Goal: Check status: Check status

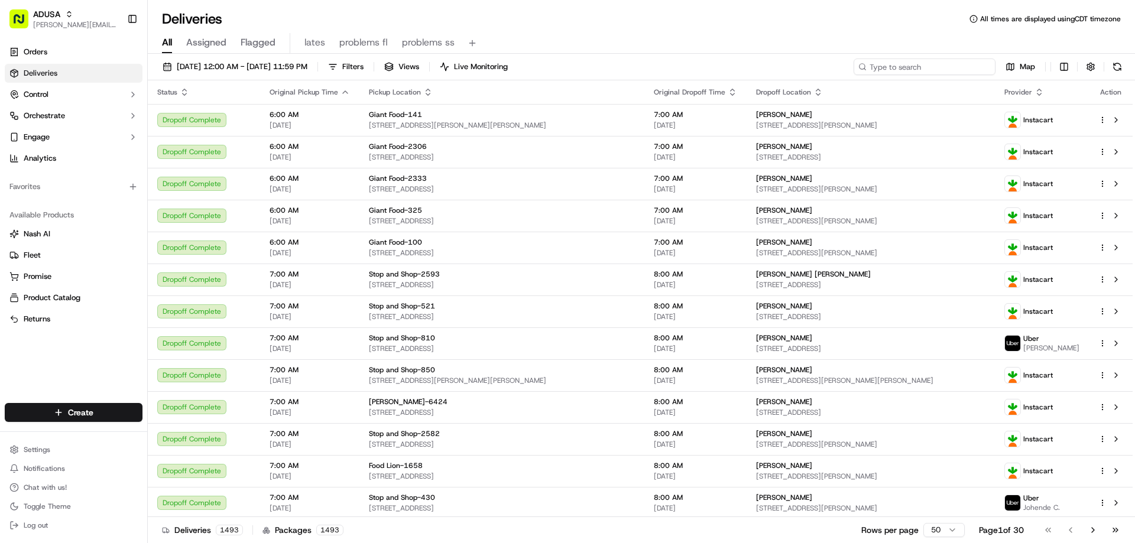
click at [918, 64] on input at bounding box center [925, 67] width 142 height 17
click at [225, 69] on span "09/16/2025 12:00 AM - 09/16/2025 11:59 PM" at bounding box center [242, 67] width 131 height 11
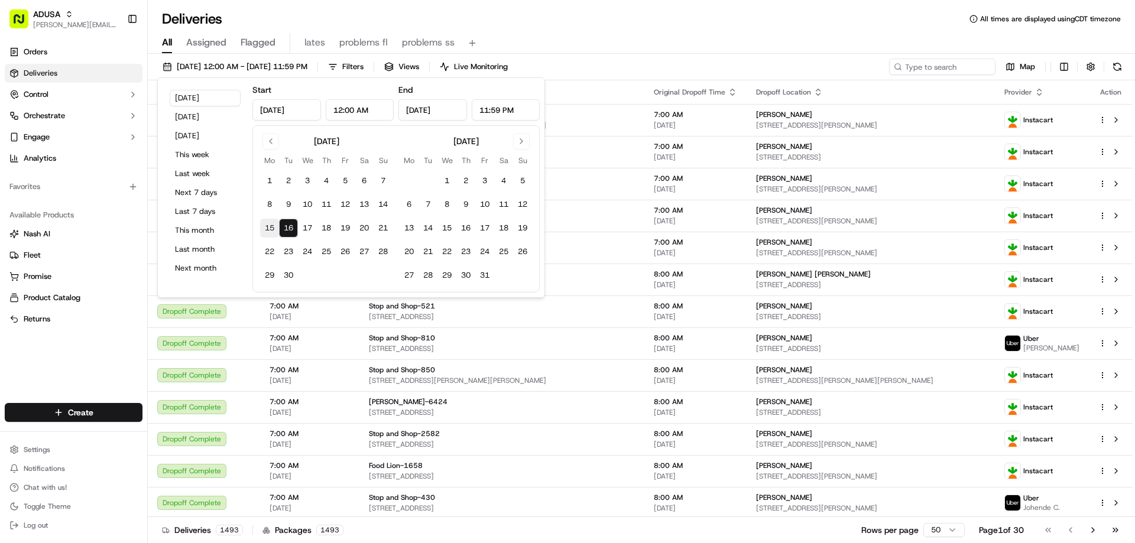
click at [270, 225] on button "15" at bounding box center [269, 228] width 19 height 19
type input "Sep 15, 2025"
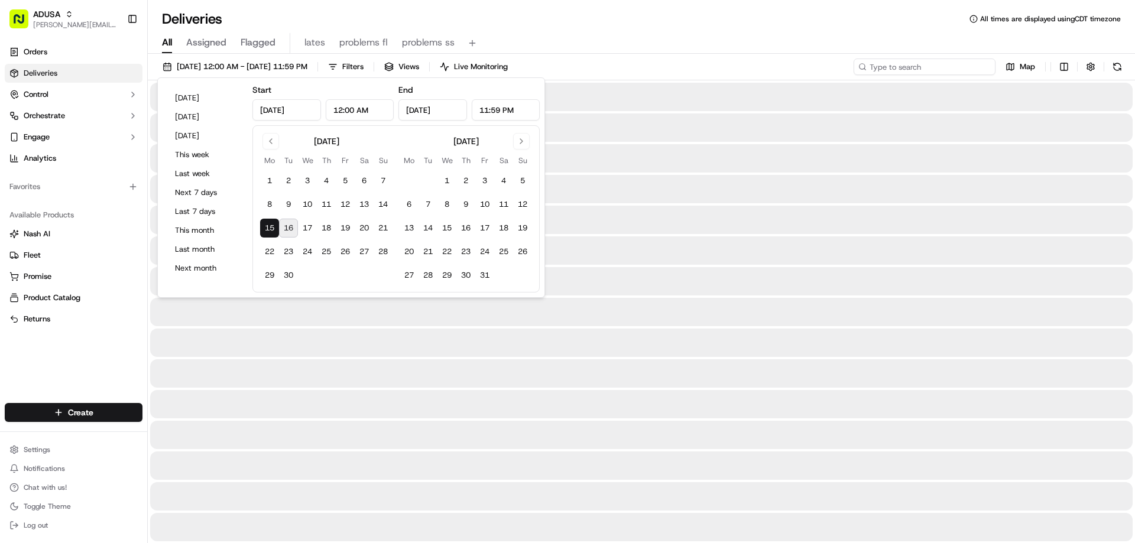
click at [928, 64] on input at bounding box center [925, 67] width 142 height 17
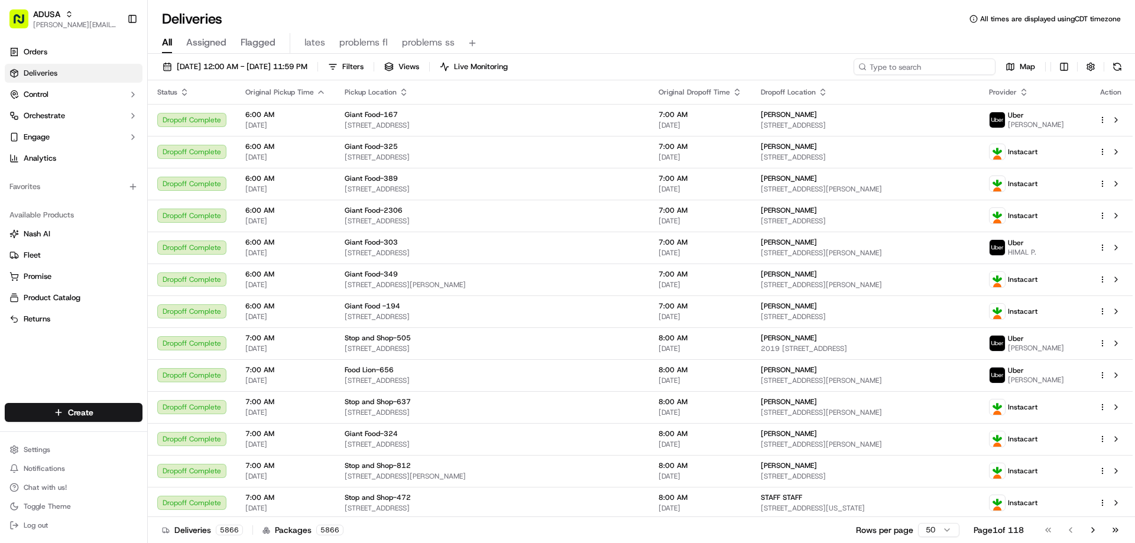
paste input "m715744541"
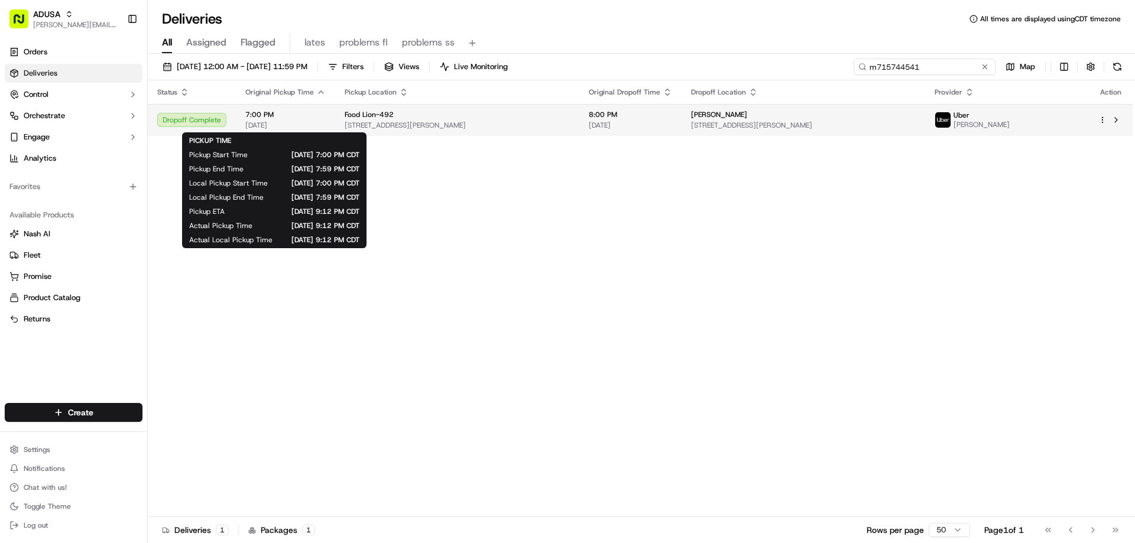
type input "m715744541"
click at [263, 114] on span "7:00 PM" at bounding box center [285, 114] width 80 height 9
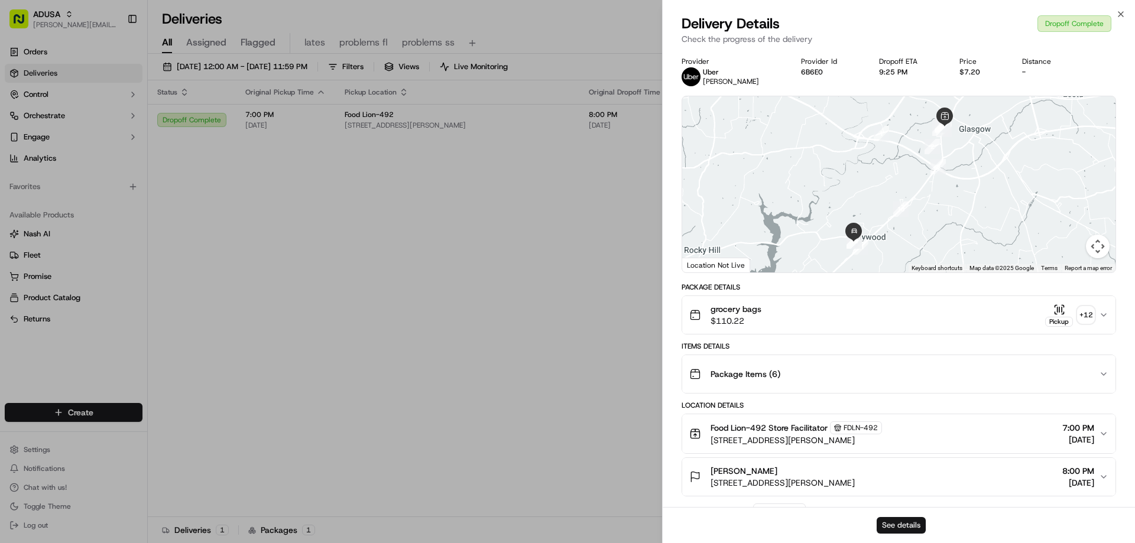
click at [886, 522] on button "See details" at bounding box center [901, 525] width 49 height 17
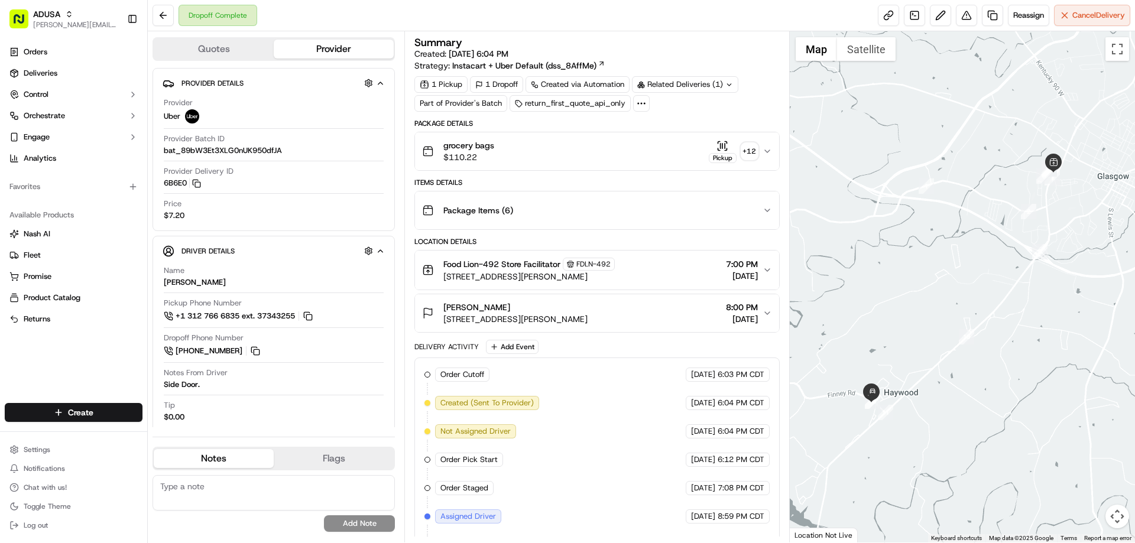
click at [246, 485] on textarea at bounding box center [274, 492] width 242 height 35
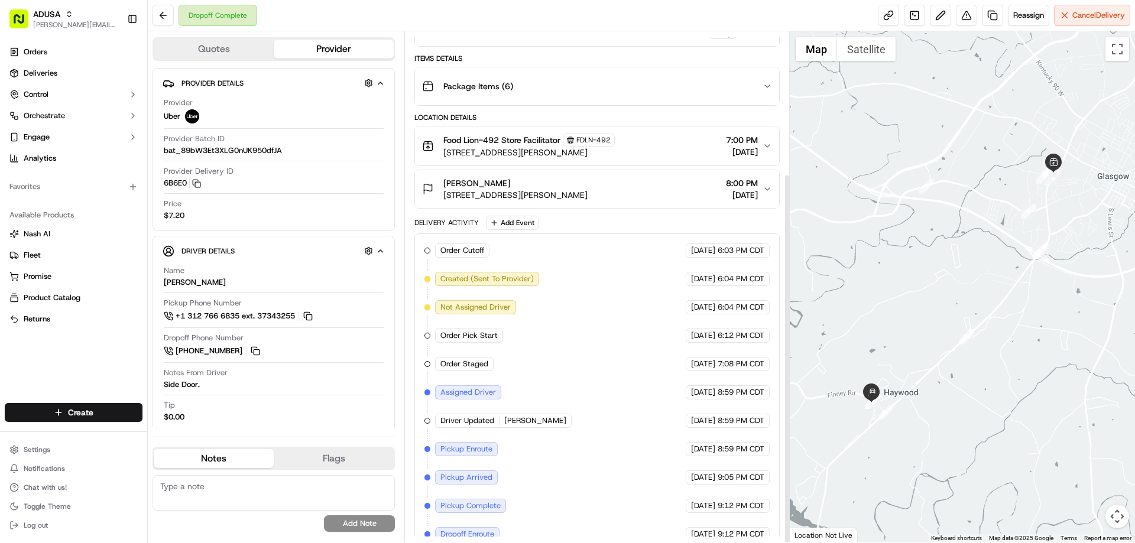
scroll to position [196, 0]
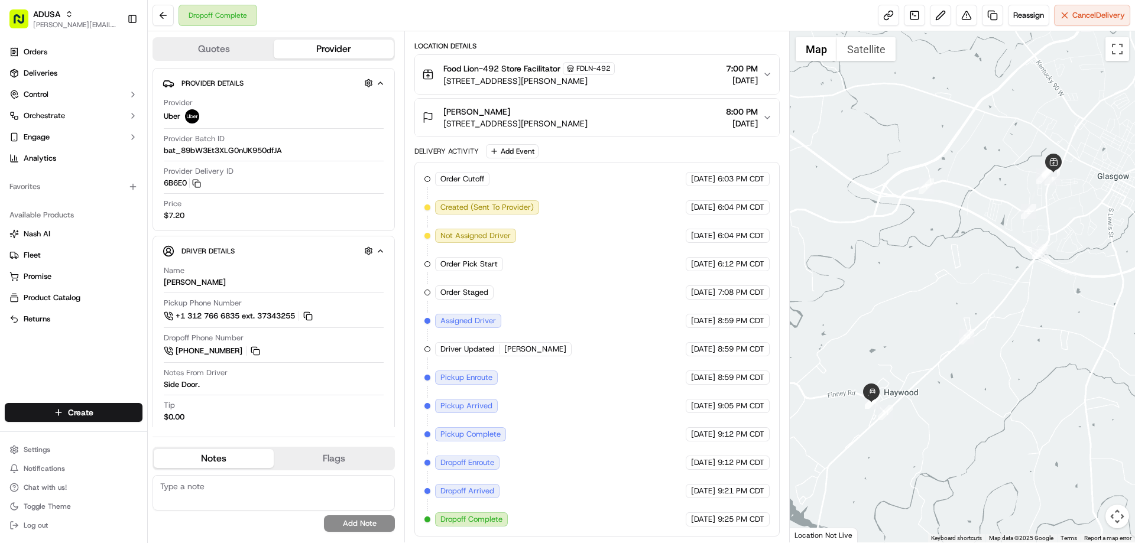
click at [224, 488] on textarea at bounding box center [274, 492] width 242 height 35
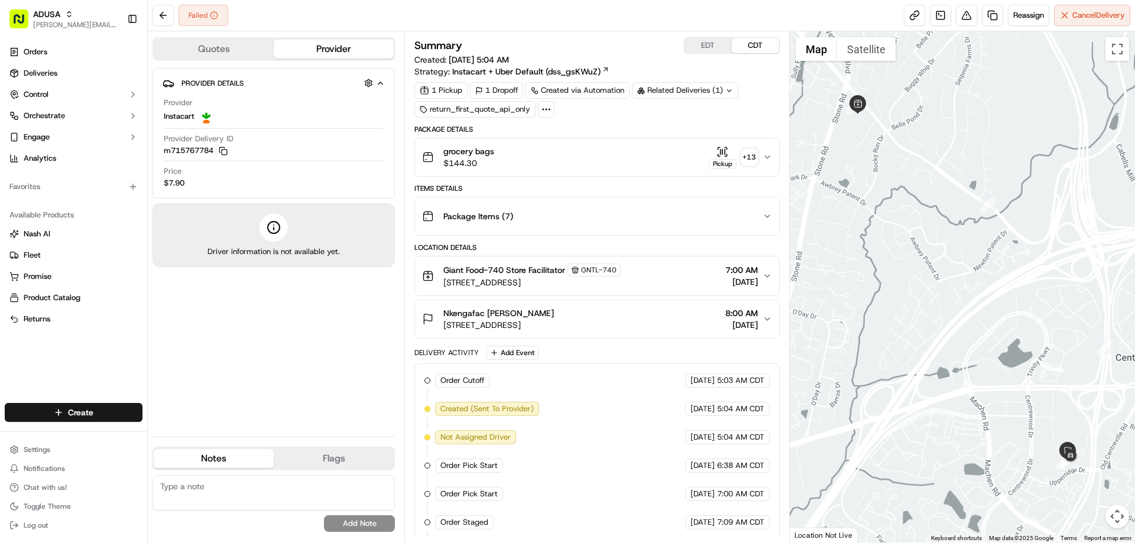
click at [196, 487] on textarea at bounding box center [274, 492] width 242 height 35
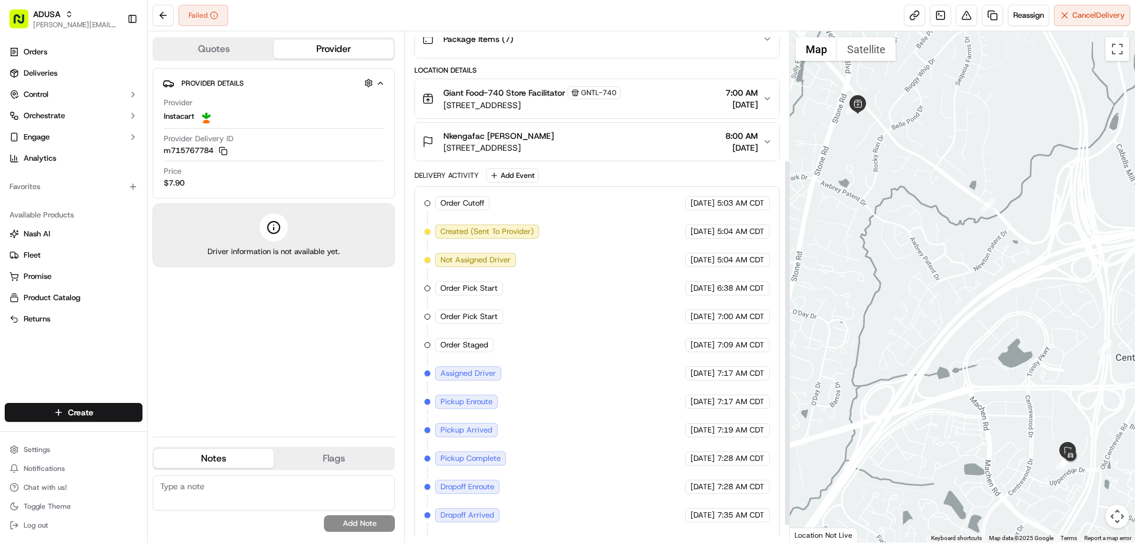
scroll to position [202, 0]
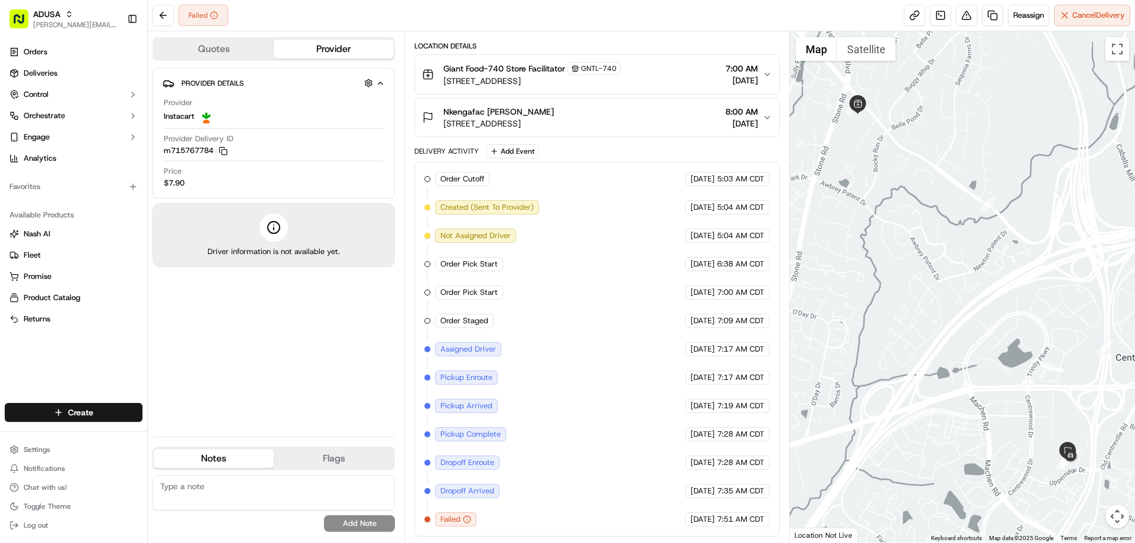
drag, startPoint x: 172, startPoint y: 493, endPoint x: 160, endPoint y: 398, distance: 95.4
click at [169, 487] on textarea at bounding box center [274, 492] width 242 height 35
type textarea "IC said driver was unable to get to the customer home due to contruction/road b…"
click at [356, 521] on button "Add Note" at bounding box center [359, 524] width 71 height 17
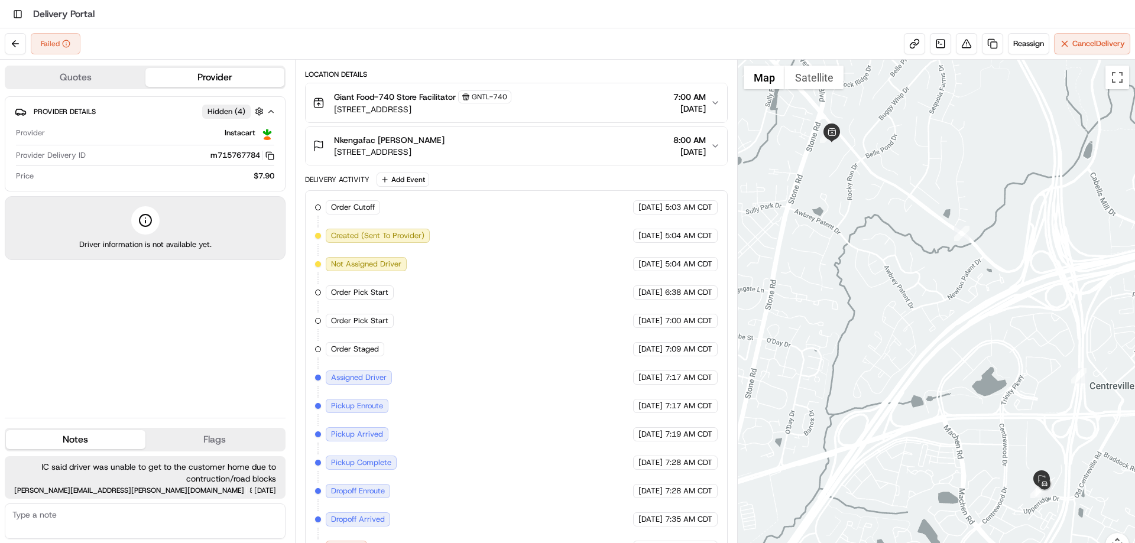
scroll to position [0, 0]
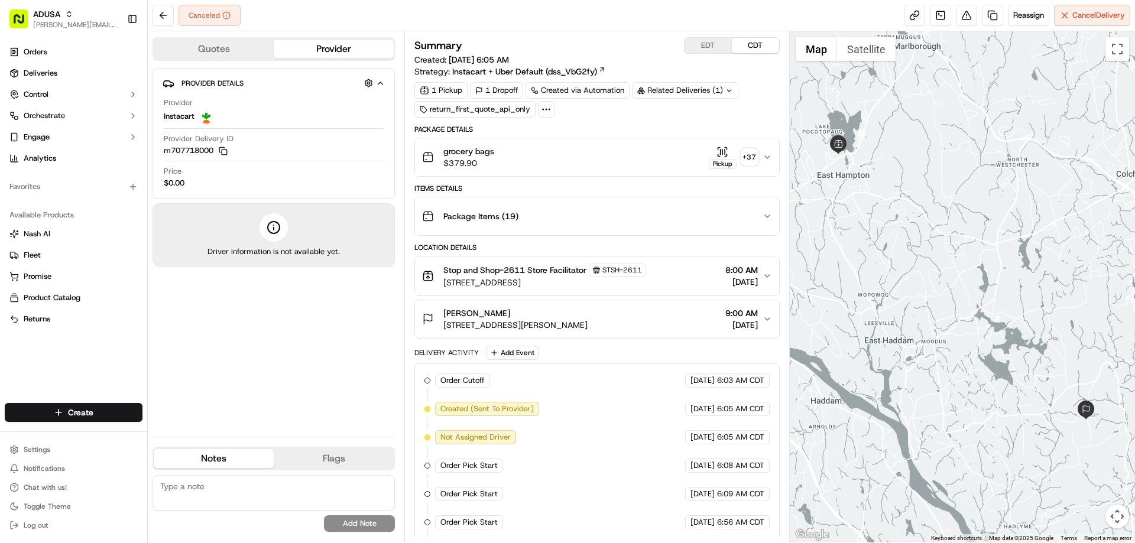
click at [474, 156] on span "grocery bags" at bounding box center [469, 151] width 51 height 12
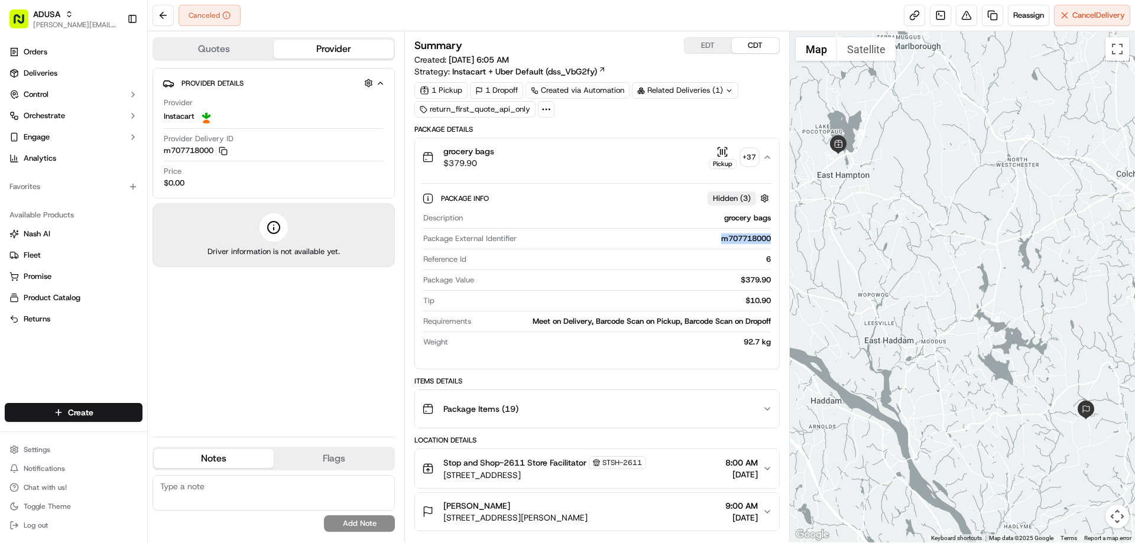
drag, startPoint x: 714, startPoint y: 243, endPoint x: 751, endPoint y: 245, distance: 37.3
click at [751, 245] on div "Package External Identifier m707718000" at bounding box center [596, 242] width 347 height 16
copy div "m707718000"
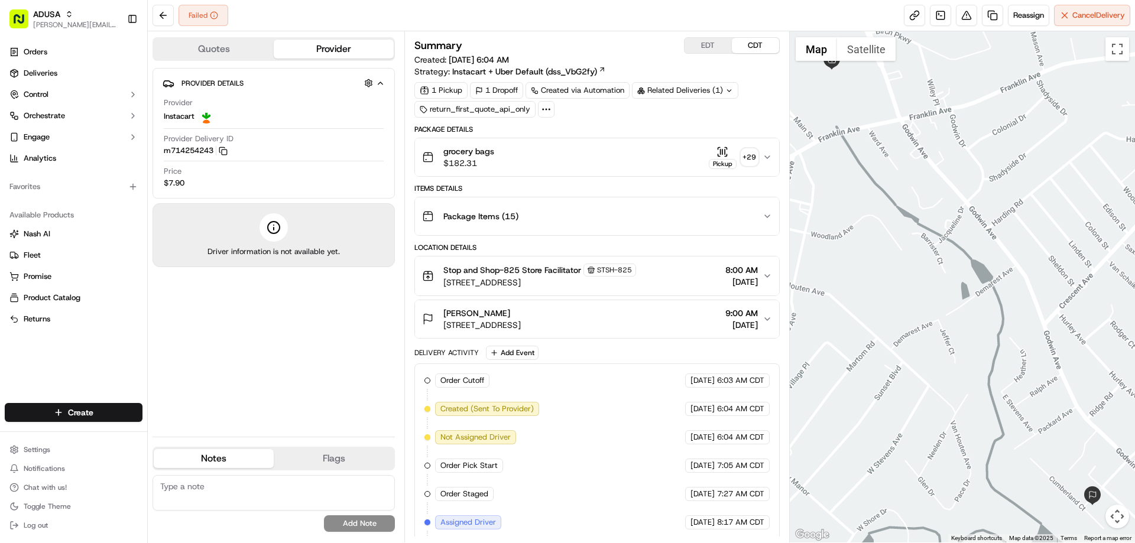
click at [178, 490] on textarea at bounding box center [274, 492] width 242 height 35
type textarea "IC cancelled due to issues with the IC app on his phone unable to scan labels"
click at [361, 521] on button "Add Note" at bounding box center [359, 524] width 71 height 17
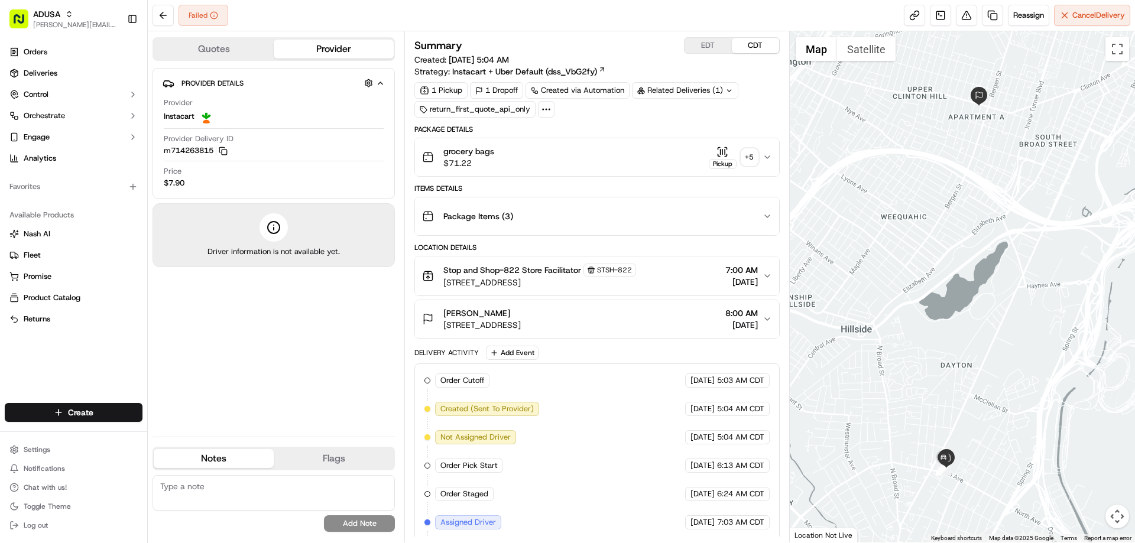
click at [540, 155] on div "grocery bags $71.22 Pickup + 5" at bounding box center [592, 157] width 340 height 24
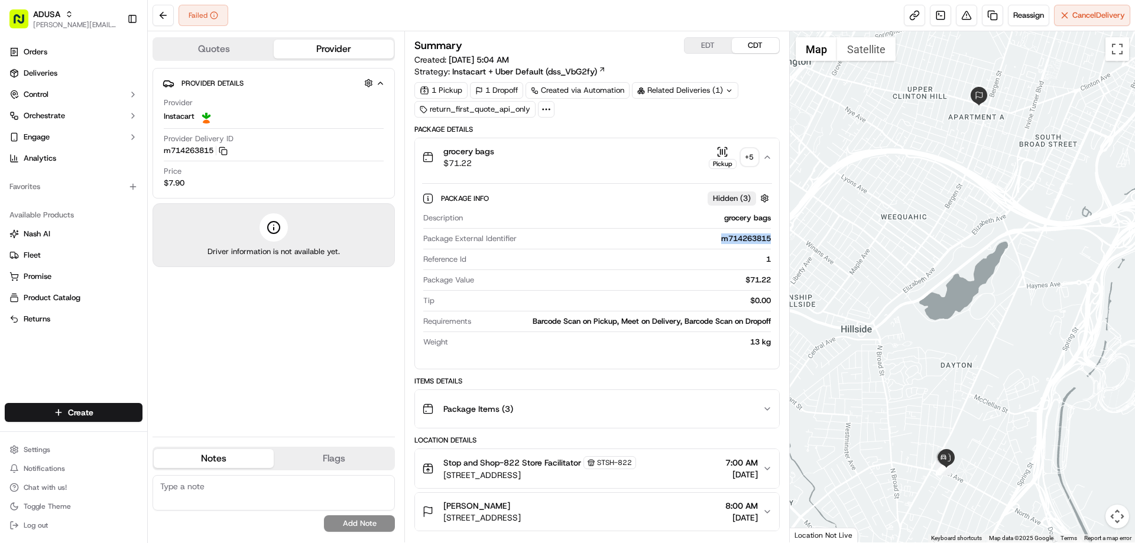
drag, startPoint x: 715, startPoint y: 241, endPoint x: 771, endPoint y: 244, distance: 55.7
click at [771, 244] on div "m714263815" at bounding box center [646, 239] width 249 height 11
copy div "m714263815"
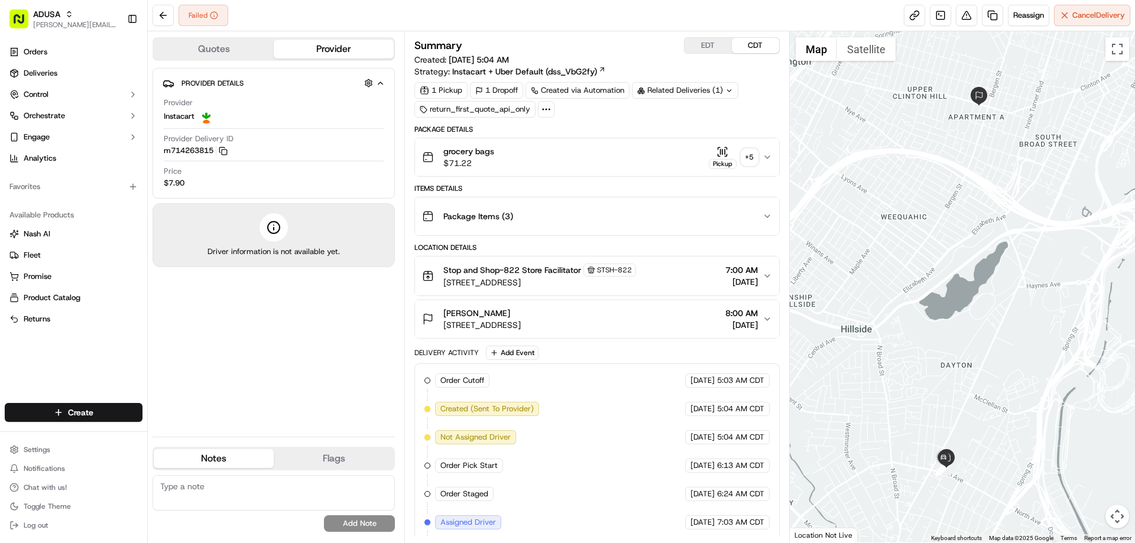
click at [215, 493] on textarea at bounding box center [274, 492] width 242 height 35
type textarea "Store"
click at [548, 152] on div "grocery bags $71.22 Pickup + 5" at bounding box center [592, 157] width 340 height 24
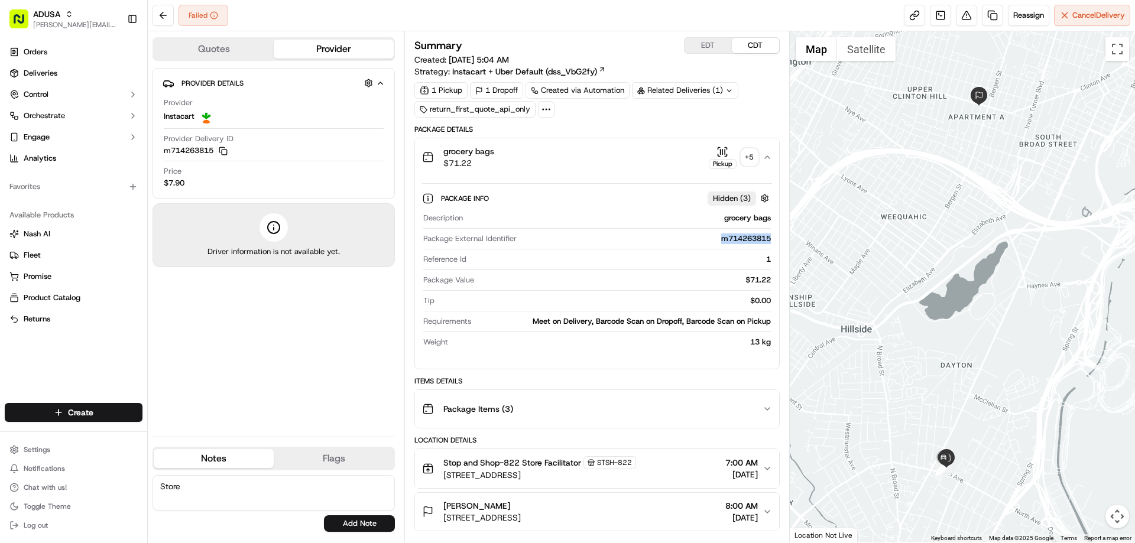
drag, startPoint x: 713, startPoint y: 242, endPoint x: 764, endPoint y: 244, distance: 50.9
click at [764, 244] on div "Package External Identifier m714263815" at bounding box center [596, 242] width 347 height 16
copy div "m714263815"
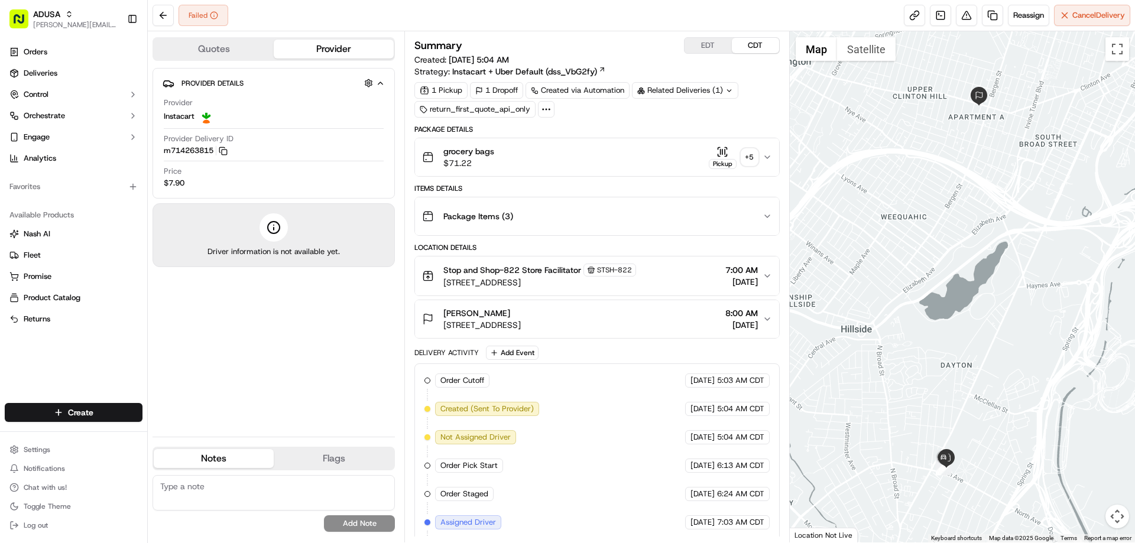
click at [192, 484] on textarea at bounding box center [274, 492] width 242 height 35
type textarea "Order processed incorrectly at the store driver - this is noted on the customer…"
click at [340, 522] on button "Add Note" at bounding box center [359, 524] width 71 height 17
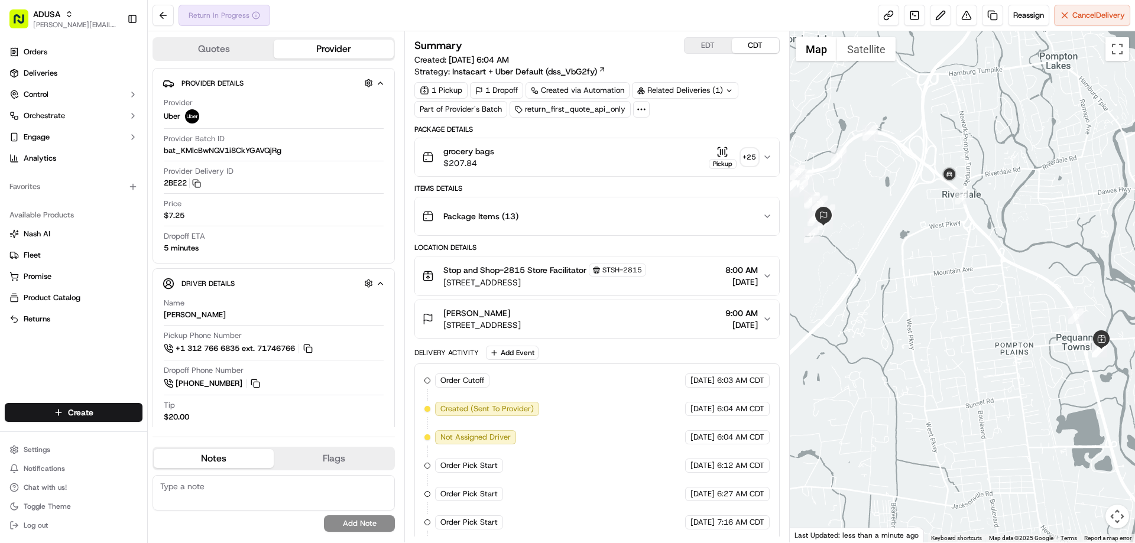
click at [529, 158] on div "grocery bags $207.84 Pickup + 25" at bounding box center [592, 157] width 340 height 24
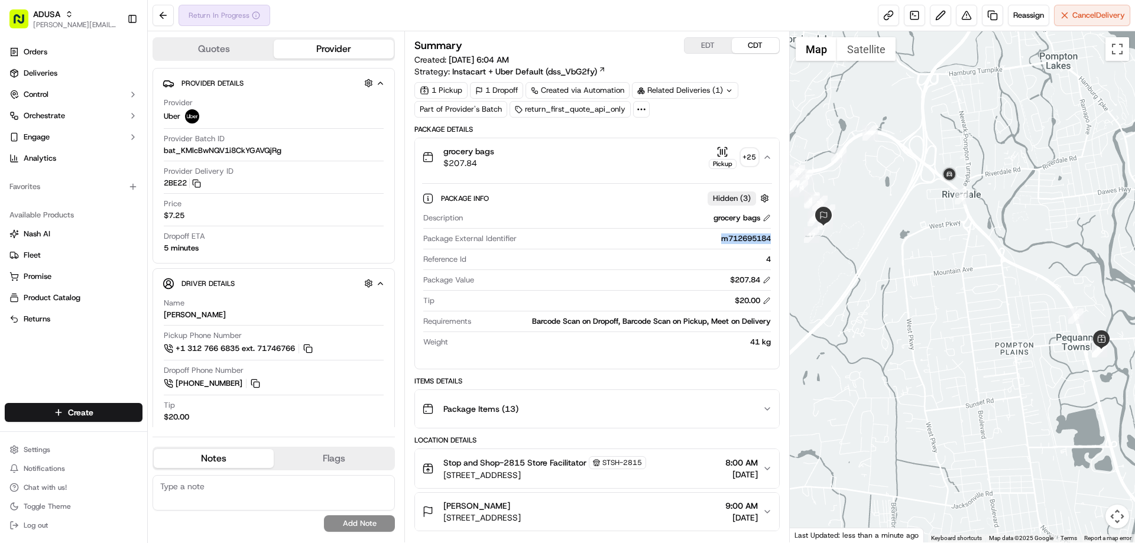
drag, startPoint x: 717, startPoint y: 240, endPoint x: 771, endPoint y: 242, distance: 53.3
click at [771, 242] on div "m712695184" at bounding box center [646, 239] width 249 height 11
copy div "m712695184"
click at [227, 488] on textarea at bounding box center [274, 492] width 242 height 35
type textarea "NAH"
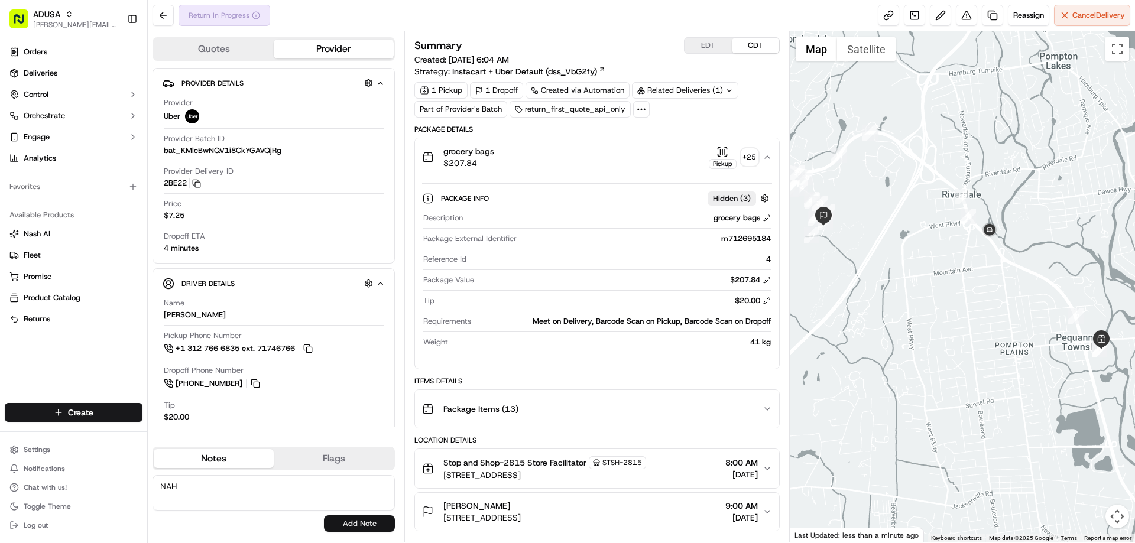
click at [338, 519] on button "Add Note" at bounding box center [359, 524] width 71 height 17
